Goal: Go to known website: Access a specific website the user already knows

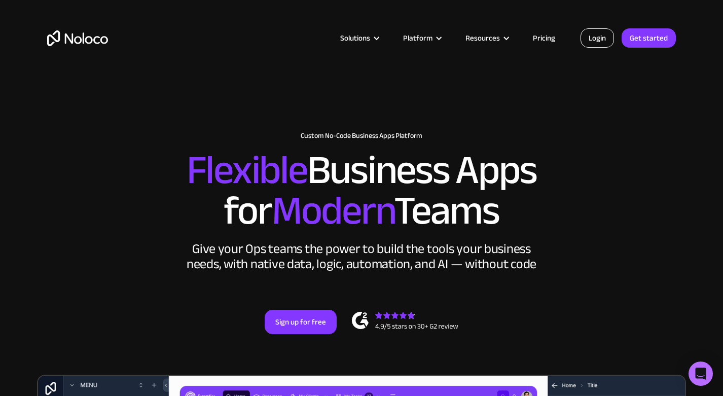
click at [590, 39] on link "Login" at bounding box center [597, 37] width 33 height 19
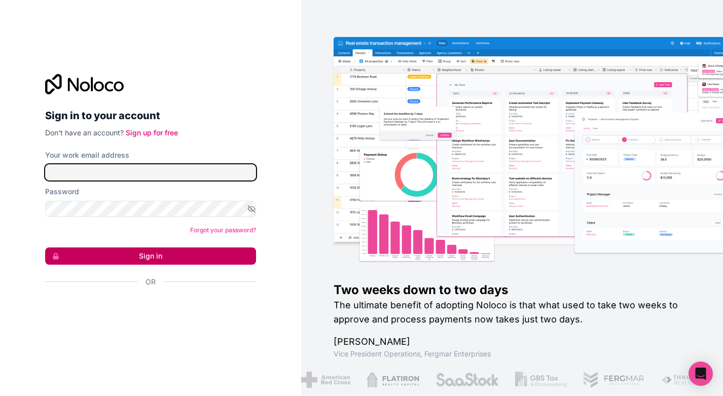
type input "[EMAIL_ADDRESS][DOMAIN_NAME]"
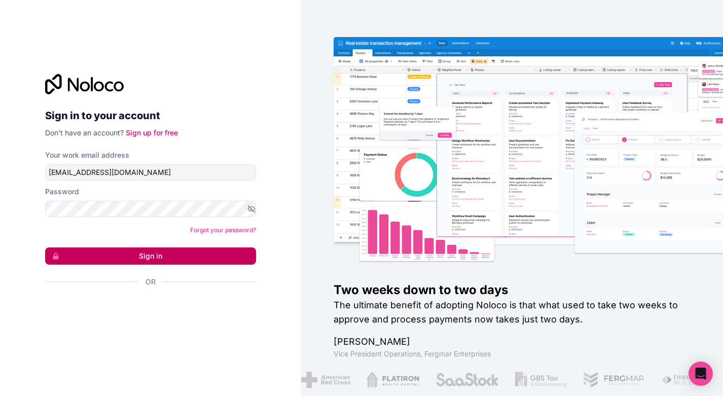
click at [234, 252] on button "Sign in" at bounding box center [150, 256] width 211 height 17
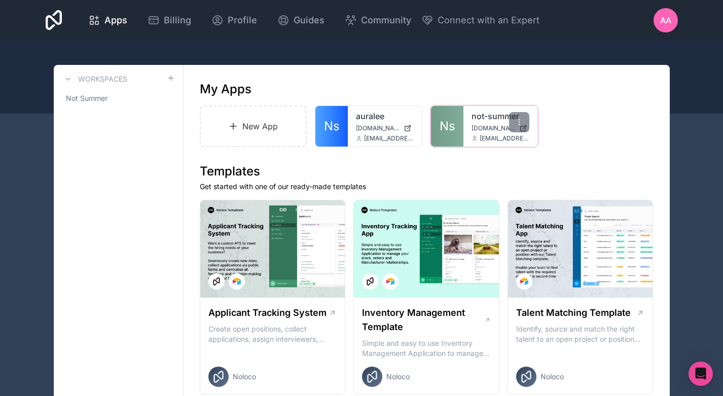
click at [455, 133] on span "Ns" at bounding box center [448, 126] width 16 height 16
